Goal: Navigation & Orientation: Find specific page/section

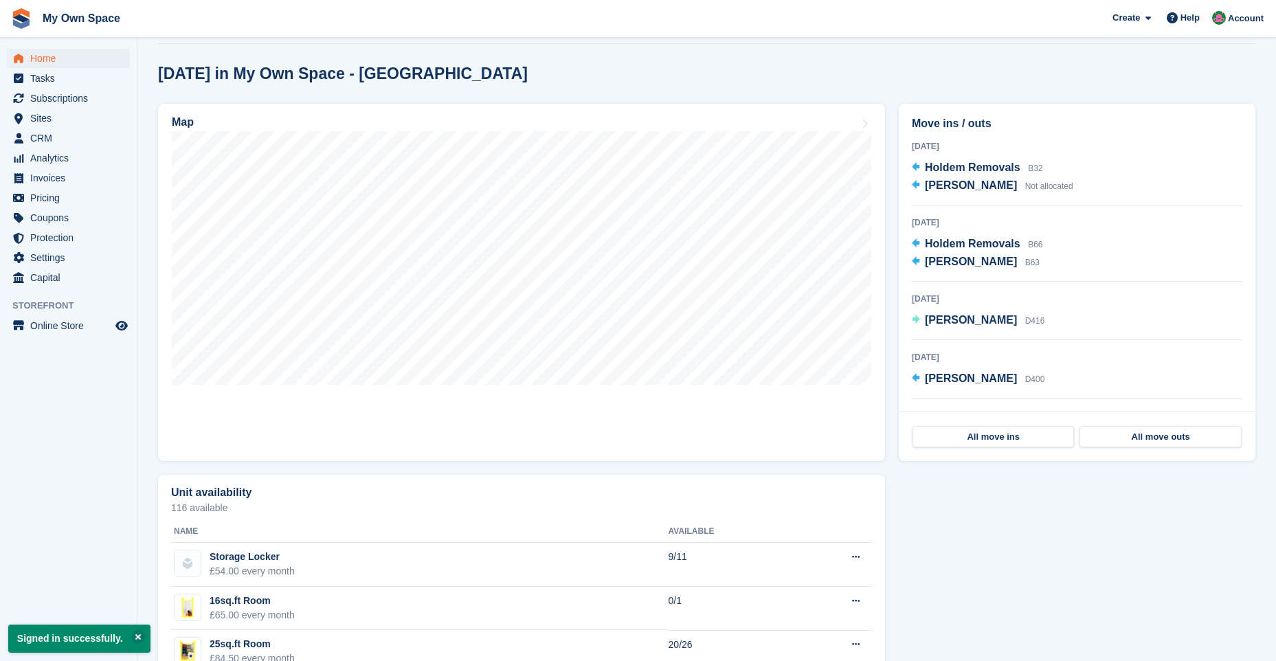
scroll to position [412, 0]
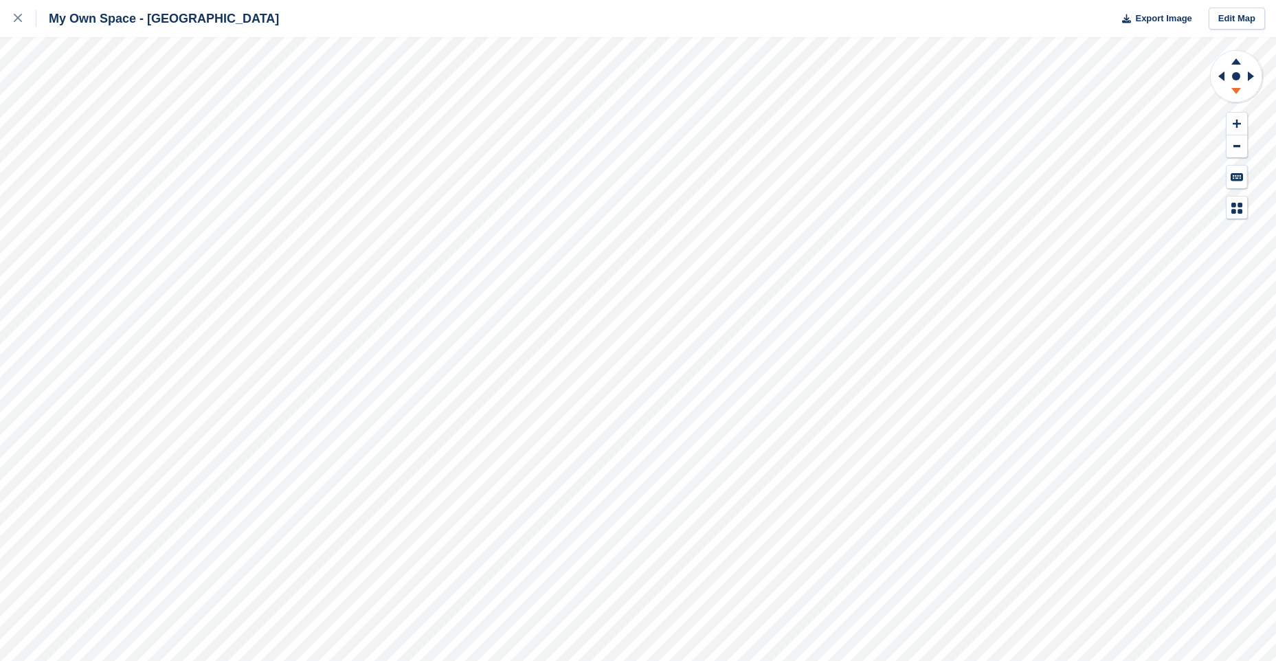
drag, startPoint x: 1230, startPoint y: 60, endPoint x: 1240, endPoint y: 94, distance: 35.2
click at [1230, 61] on icon at bounding box center [1236, 59] width 36 height 17
click at [1238, 90] on g at bounding box center [1236, 93] width 36 height 17
click at [1239, 90] on icon at bounding box center [1236, 91] width 10 height 6
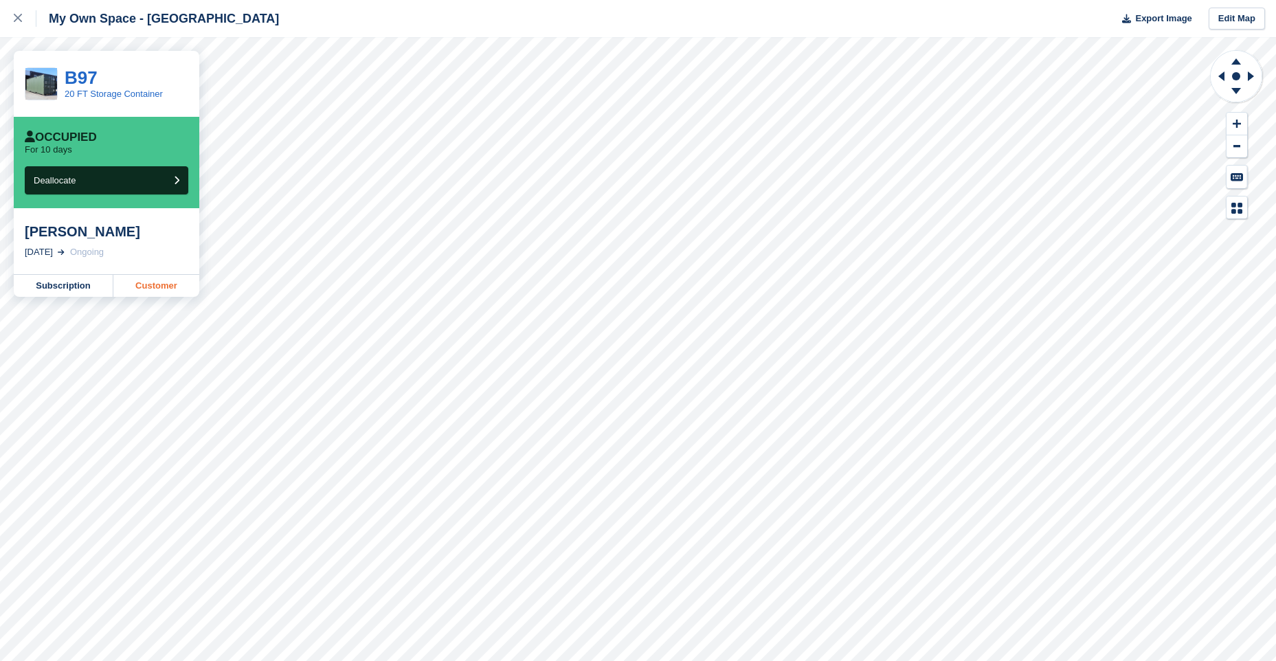
click at [160, 284] on link "Customer" at bounding box center [156, 286] width 86 height 22
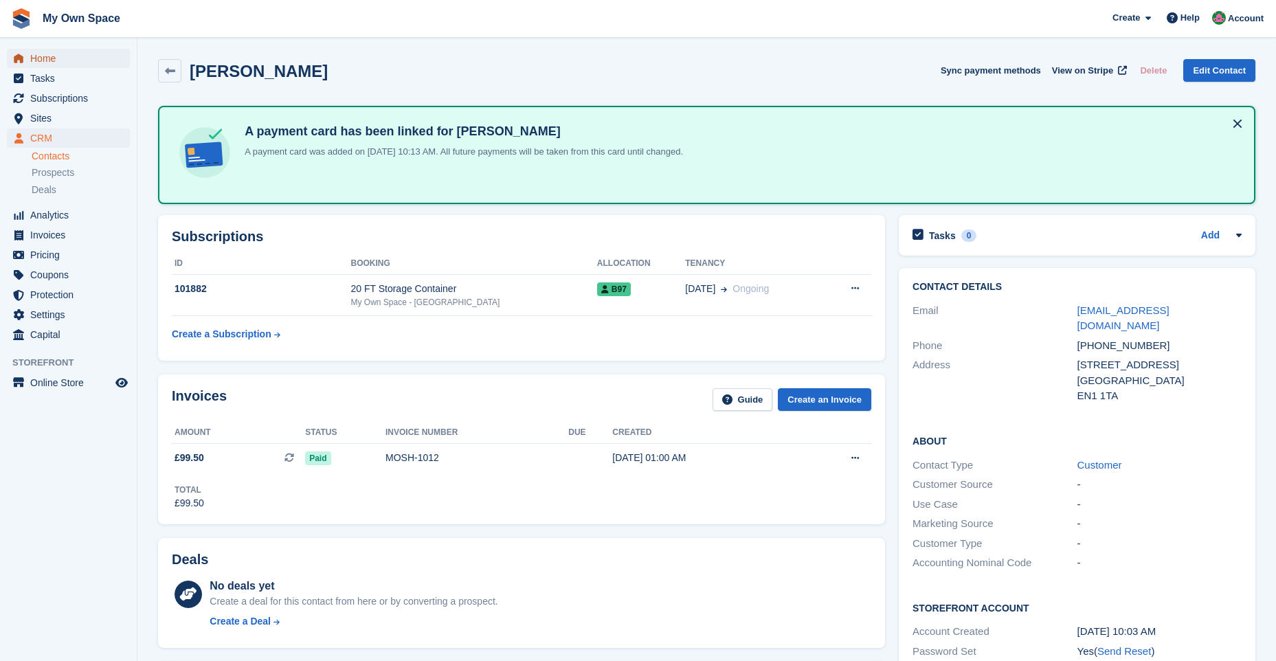
click at [65, 59] on span "Home" at bounding box center [71, 58] width 82 height 19
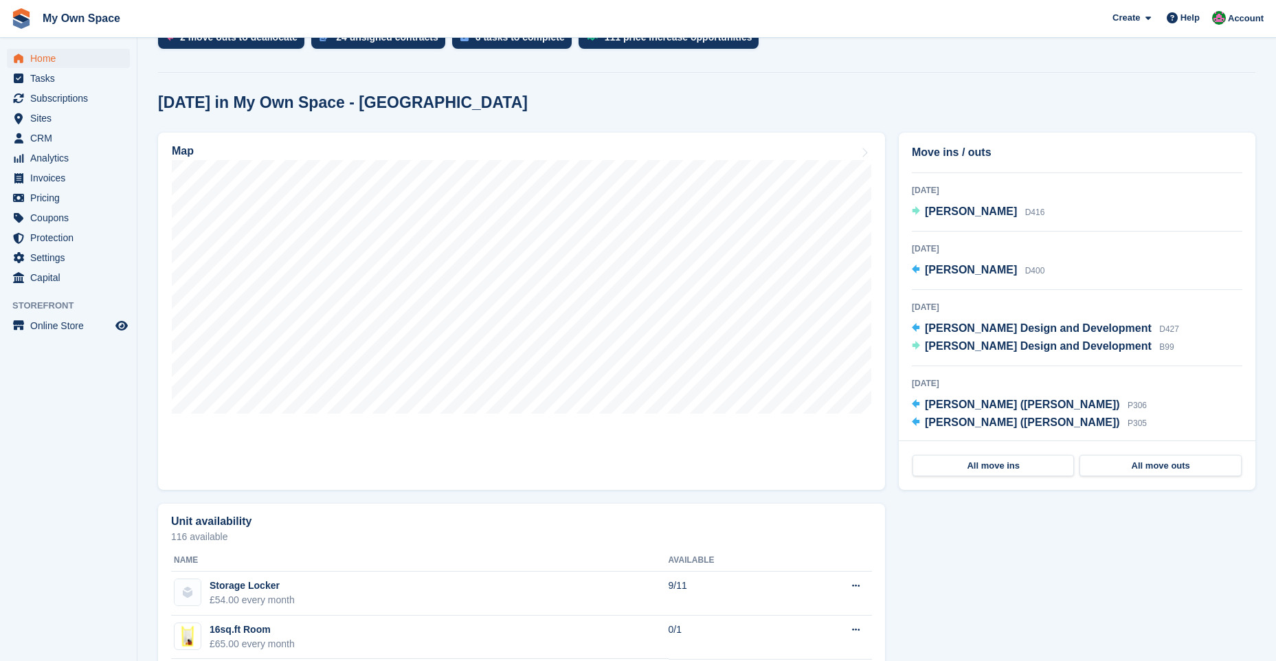
scroll to position [140, 0]
